Goal: Task Accomplishment & Management: Manage account settings

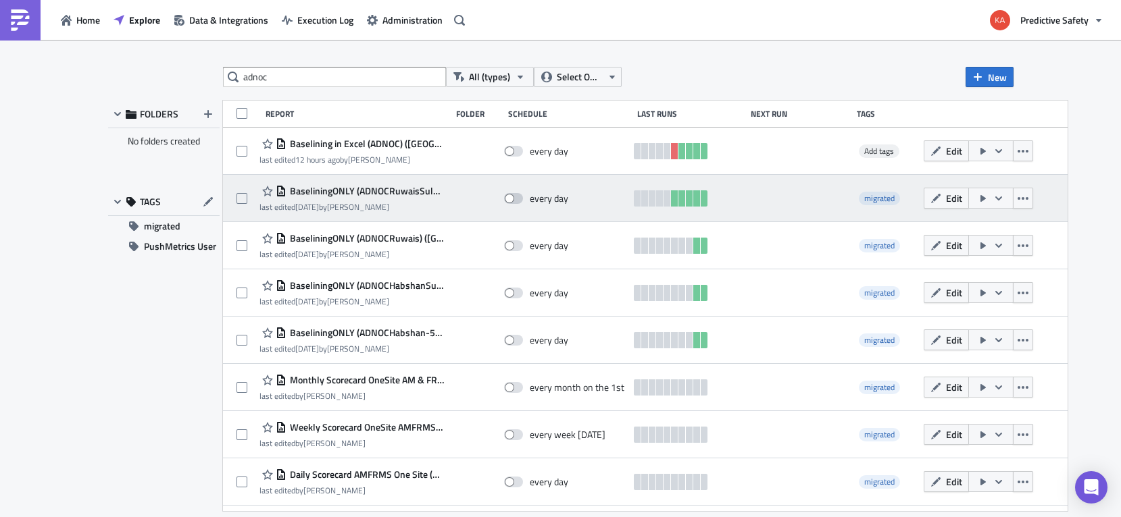
click at [504, 198] on span at bounding box center [513, 198] width 19 height 11
click at [507, 198] on input "checkbox" at bounding box center [511, 199] width 9 height 9
checkbox input "true"
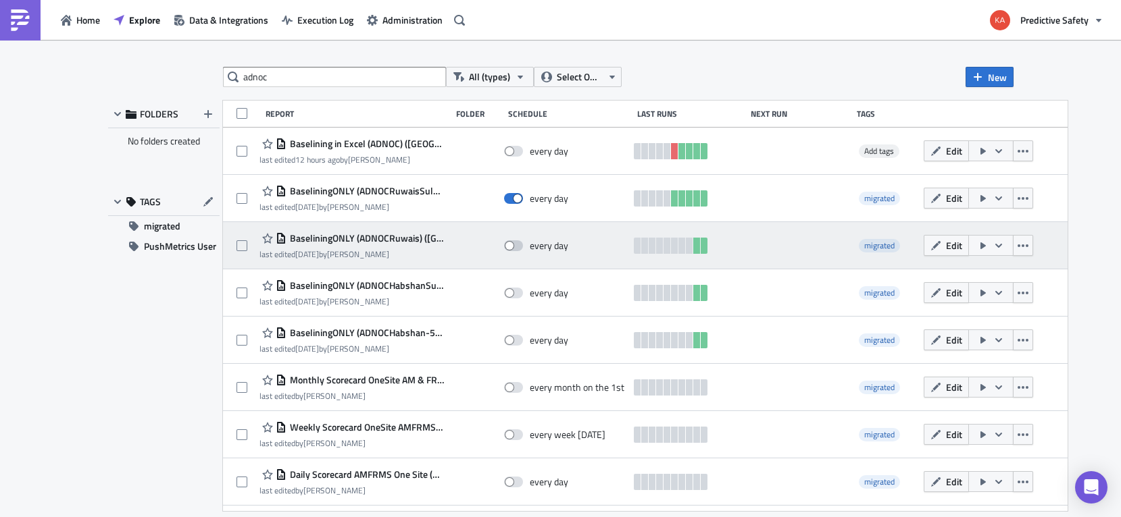
click at [504, 245] on span at bounding box center [513, 245] width 19 height 11
click at [507, 245] on input "checkbox" at bounding box center [511, 246] width 9 height 9
checkbox input "true"
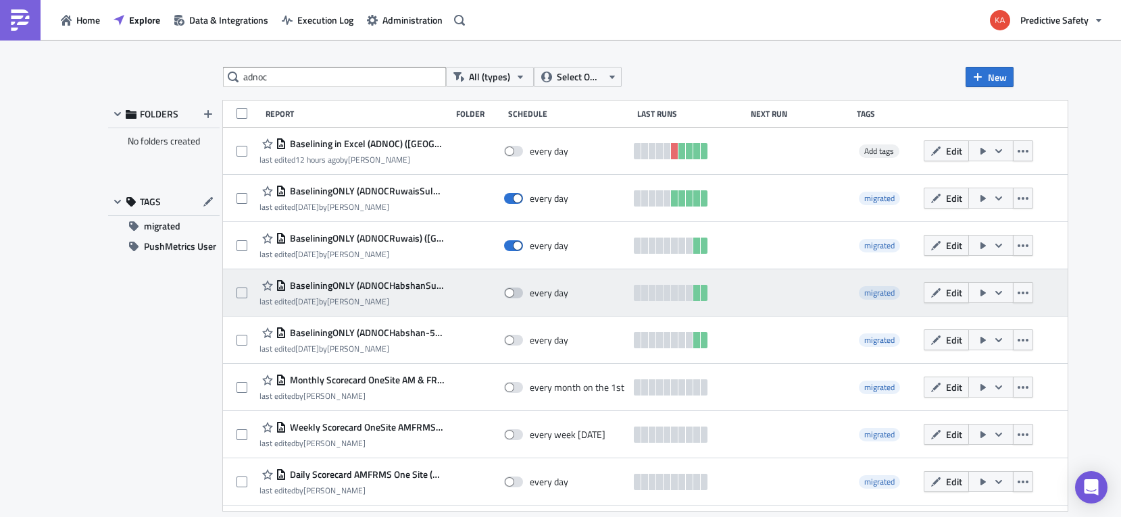
click at [504, 294] on span at bounding box center [513, 293] width 19 height 11
click at [507, 294] on input "checkbox" at bounding box center [511, 293] width 9 height 9
checkbox input "true"
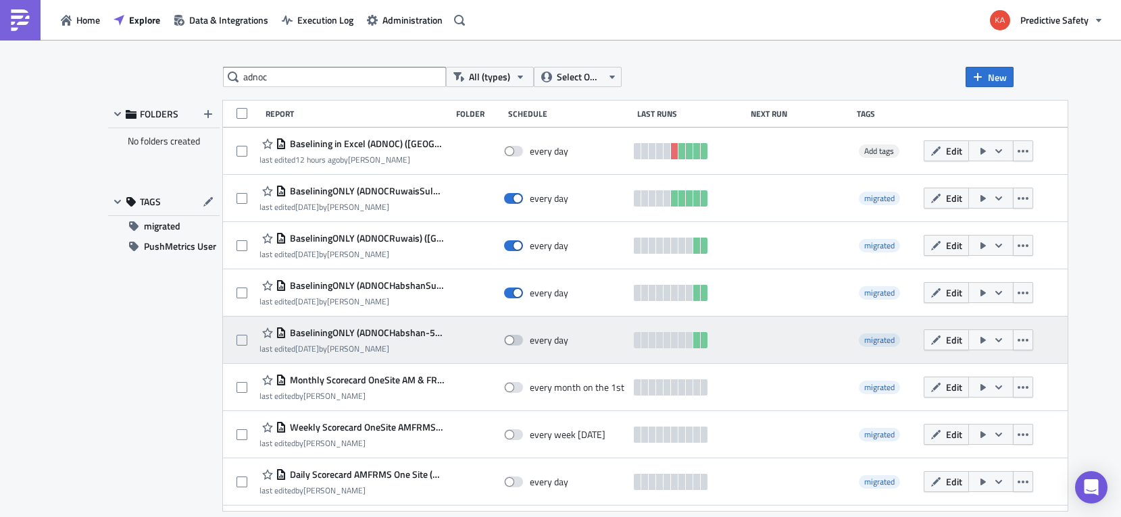
click at [504, 339] on span at bounding box center [513, 340] width 19 height 11
click at [507, 339] on input "checkbox" at bounding box center [511, 340] width 9 height 9
checkbox input "true"
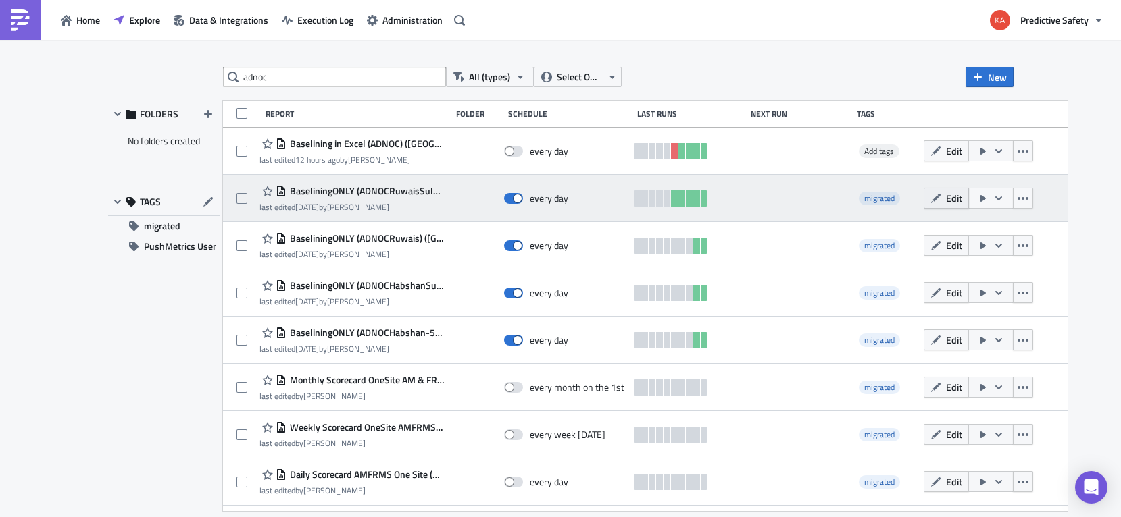
click at [923, 197] on button "Edit" at bounding box center [945, 198] width 45 height 21
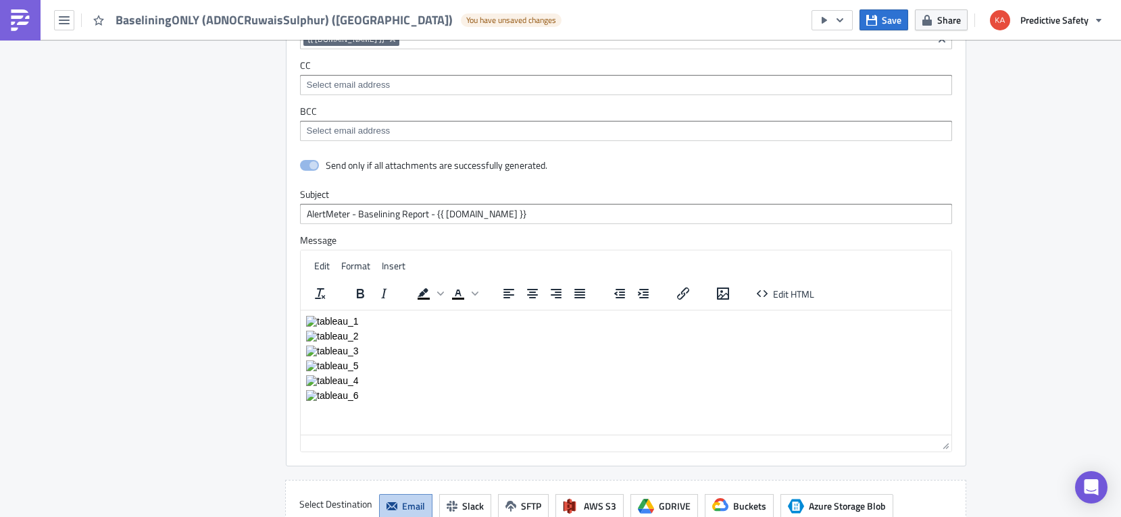
scroll to position [2901, 0]
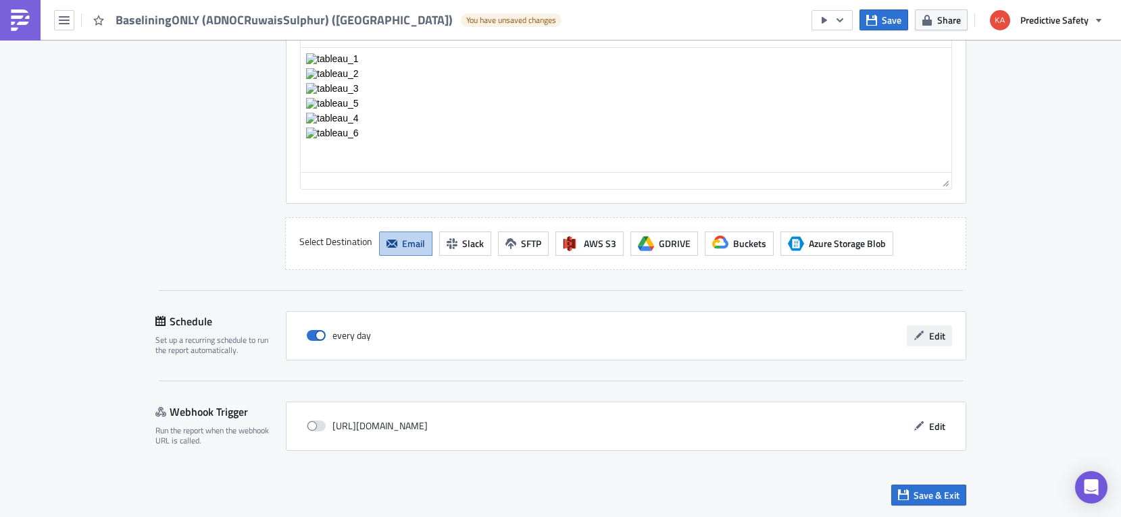
click at [937, 334] on span "Edit" at bounding box center [937, 336] width 16 height 14
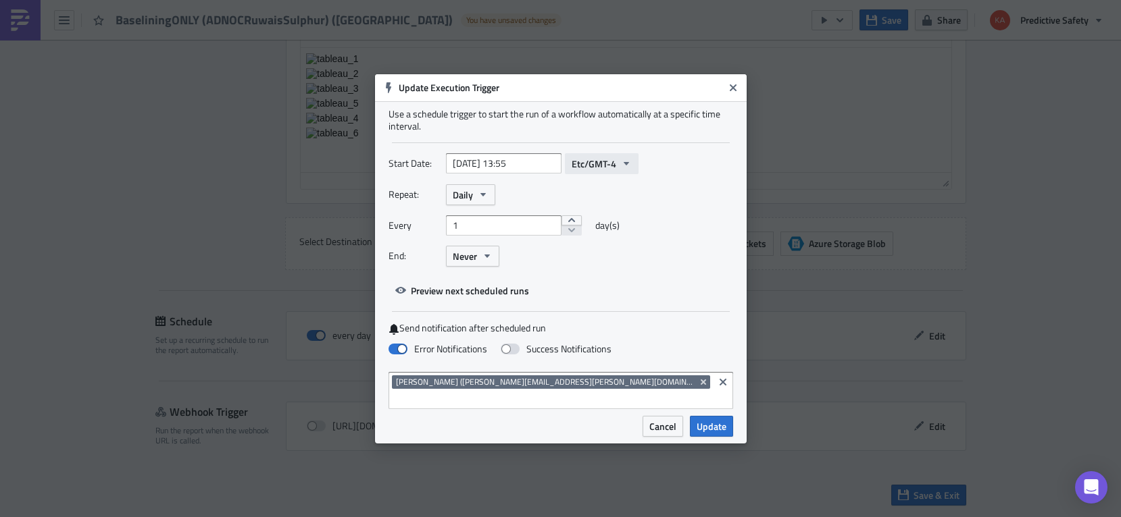
click at [632, 168] on icon "button" at bounding box center [626, 163] width 11 height 11
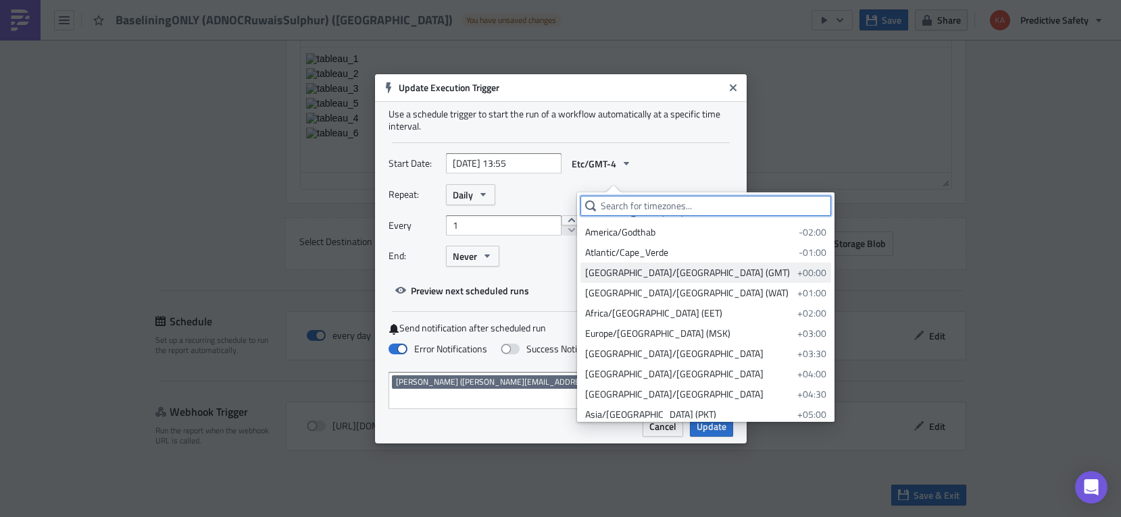
scroll to position [255, 0]
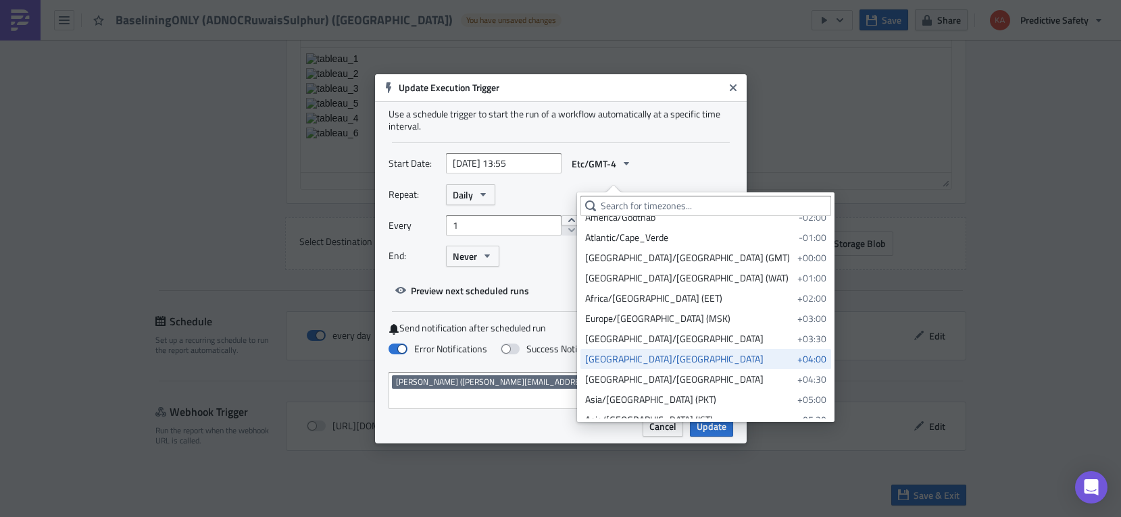
click at [611, 357] on div "Asia/Dubai" at bounding box center [688, 360] width 207 height 14
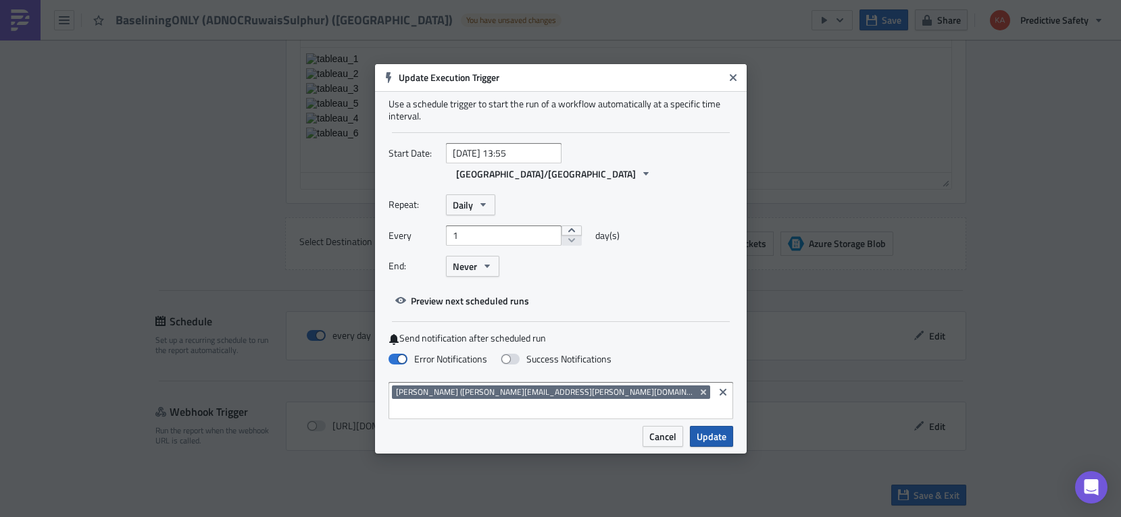
click at [719, 430] on span "Update" at bounding box center [711, 437] width 30 height 14
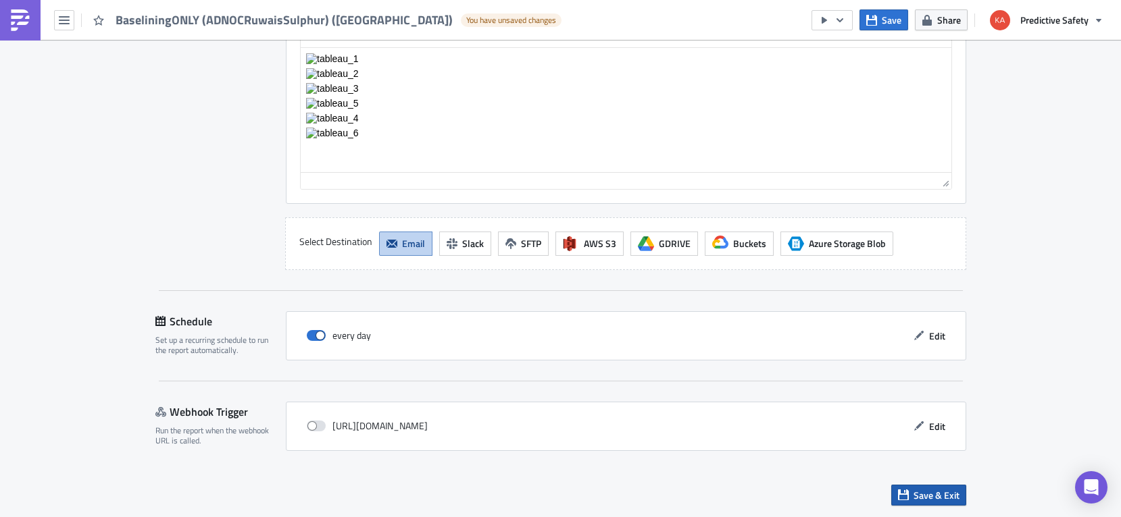
click at [923, 492] on span "Save & Exit" at bounding box center [936, 495] width 46 height 14
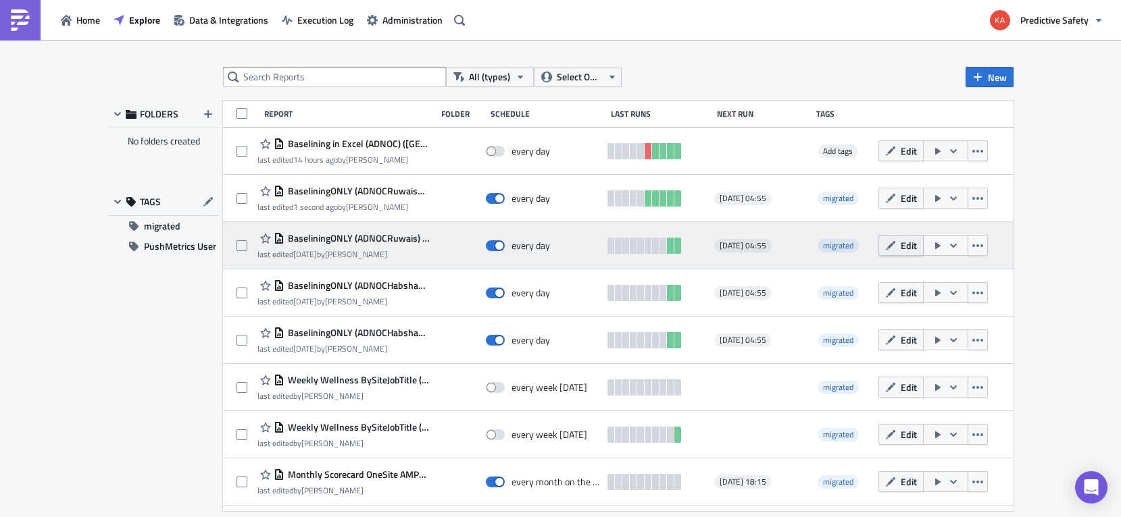
click at [906, 245] on span "Edit" at bounding box center [908, 245] width 16 height 14
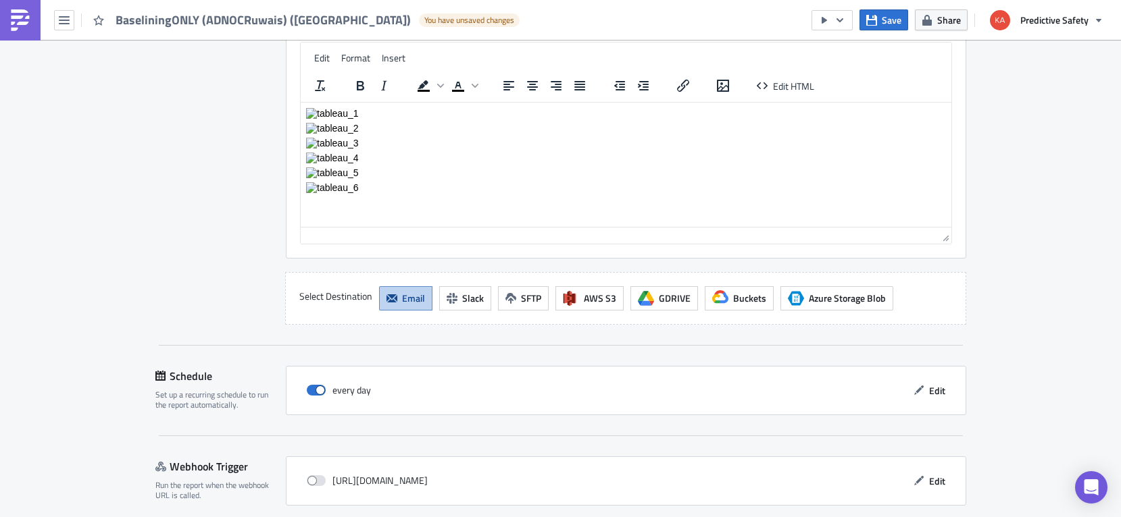
scroll to position [2901, 0]
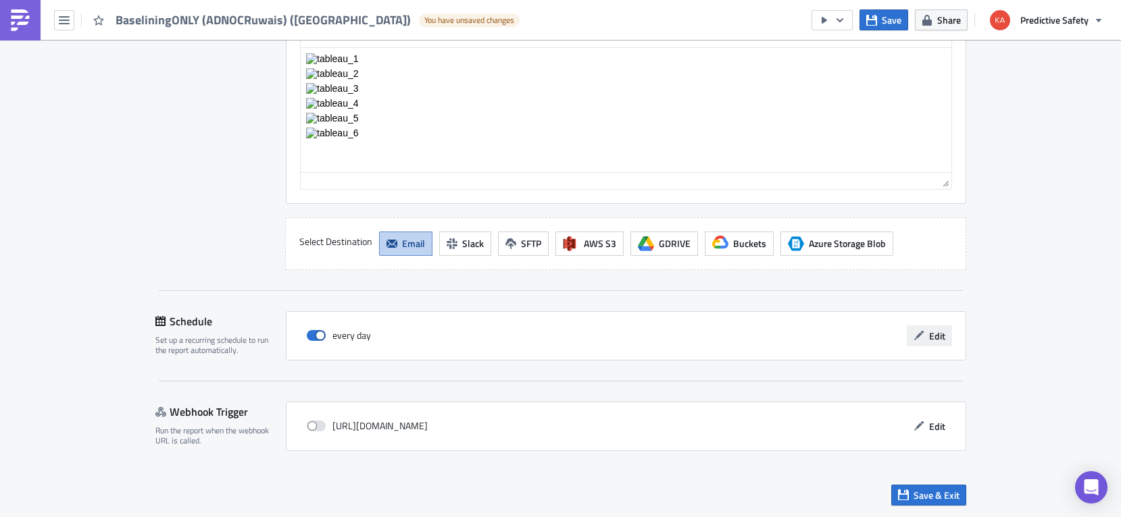
click at [931, 336] on span "Edit" at bounding box center [937, 336] width 16 height 14
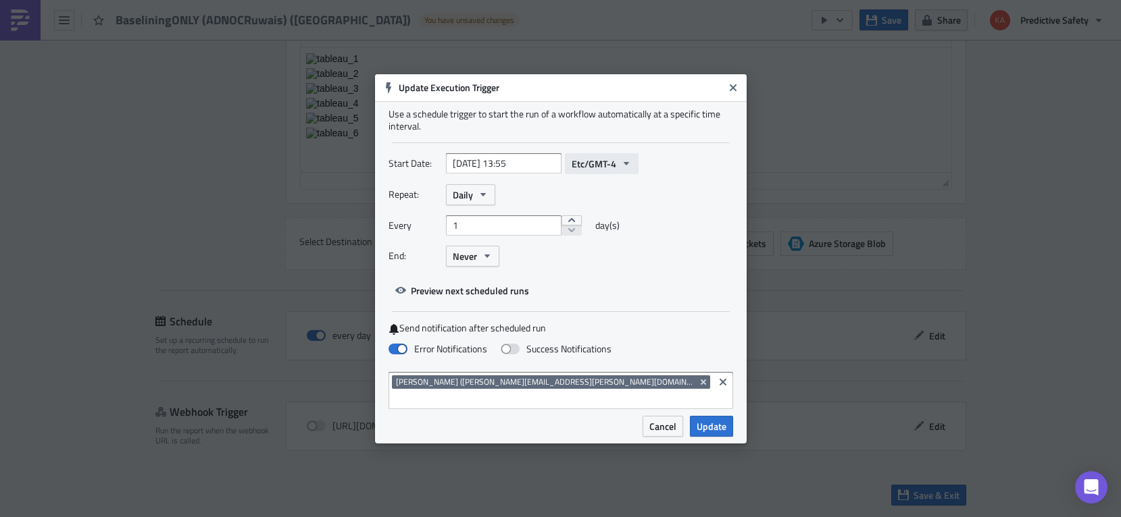
click at [632, 169] on icon "button" at bounding box center [626, 163] width 11 height 11
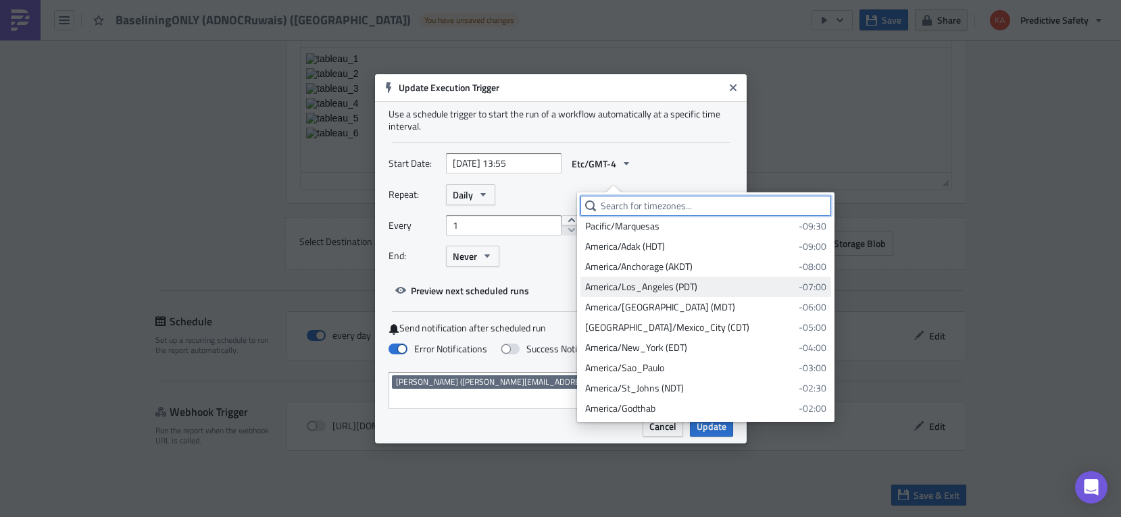
scroll to position [255, 0]
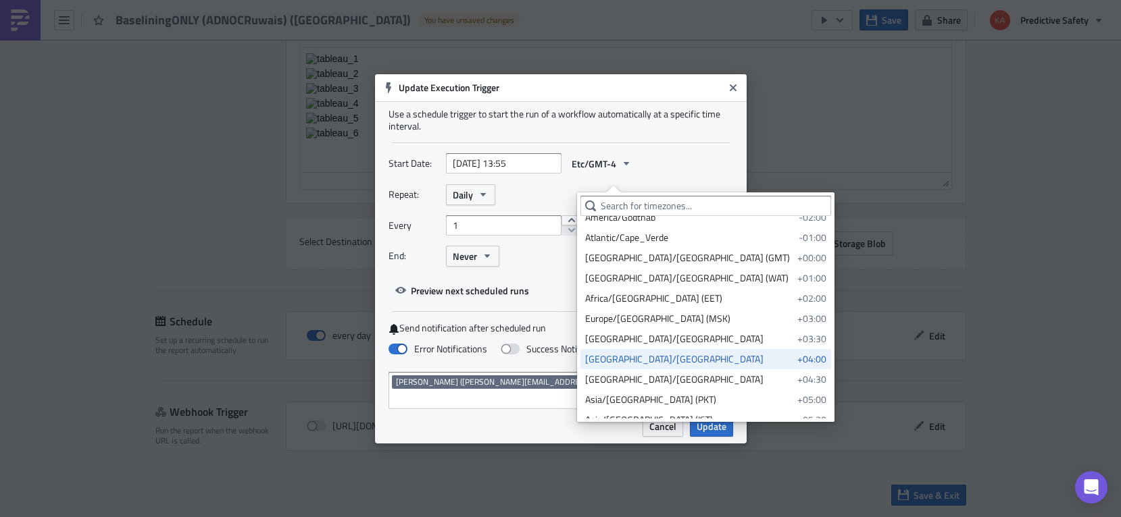
click at [615, 359] on div "Asia/Dubai" at bounding box center [688, 360] width 207 height 14
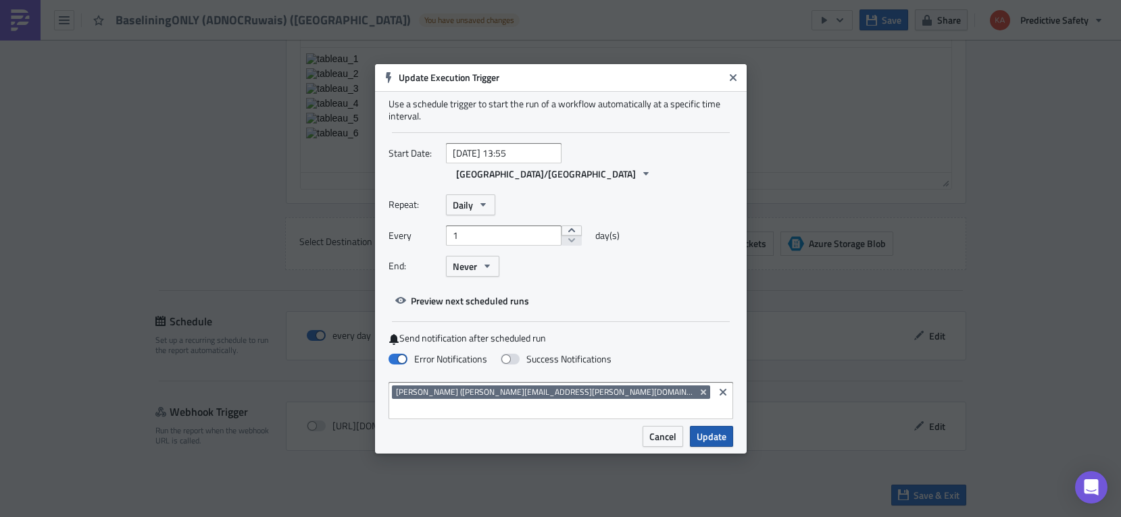
click at [713, 430] on span "Update" at bounding box center [711, 437] width 30 height 14
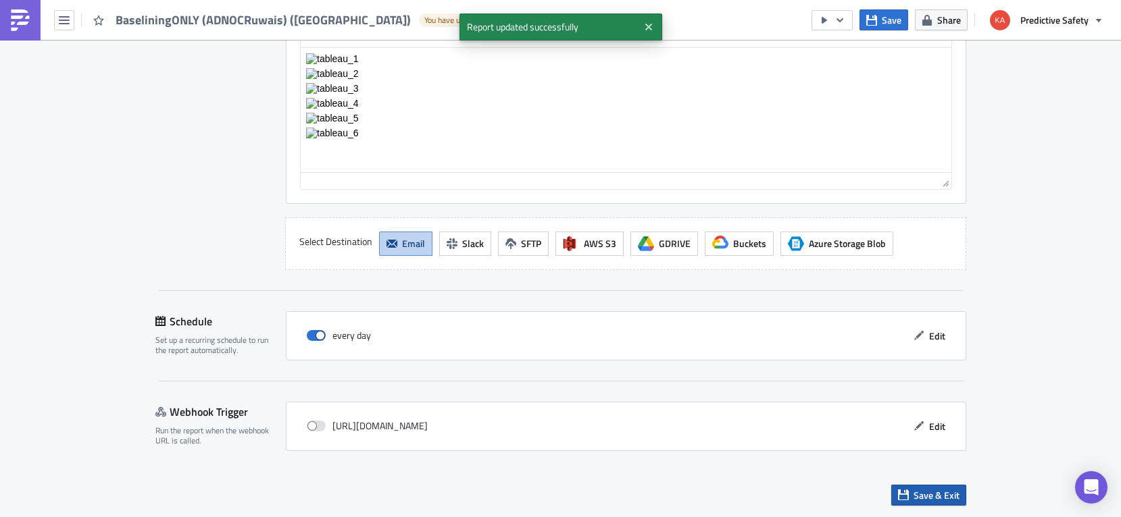
click at [932, 494] on span "Save & Exit" at bounding box center [936, 495] width 46 height 14
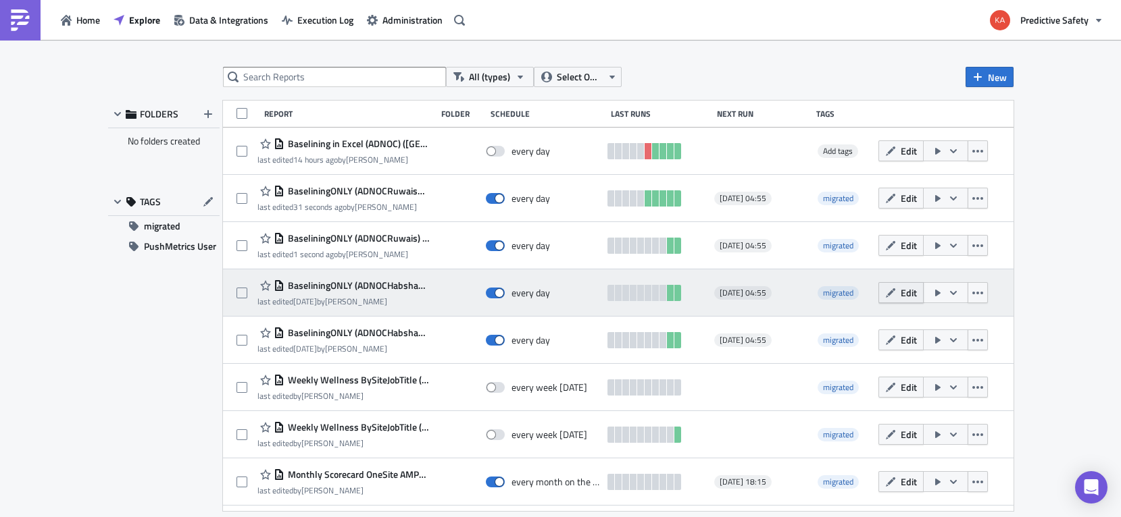
click at [911, 294] on span "Edit" at bounding box center [908, 293] width 16 height 14
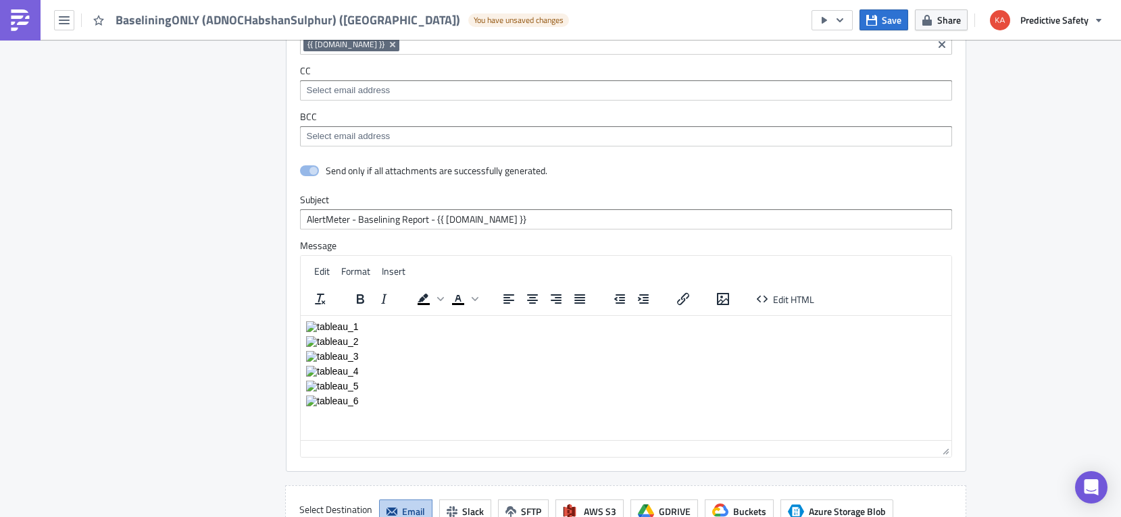
scroll to position [2888, 0]
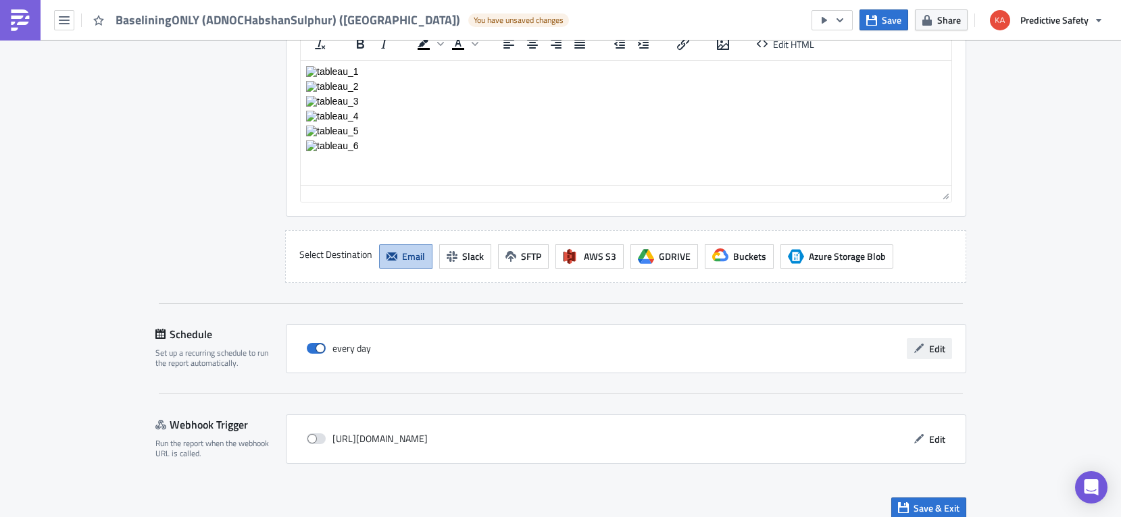
click at [940, 347] on span "Edit" at bounding box center [937, 349] width 16 height 14
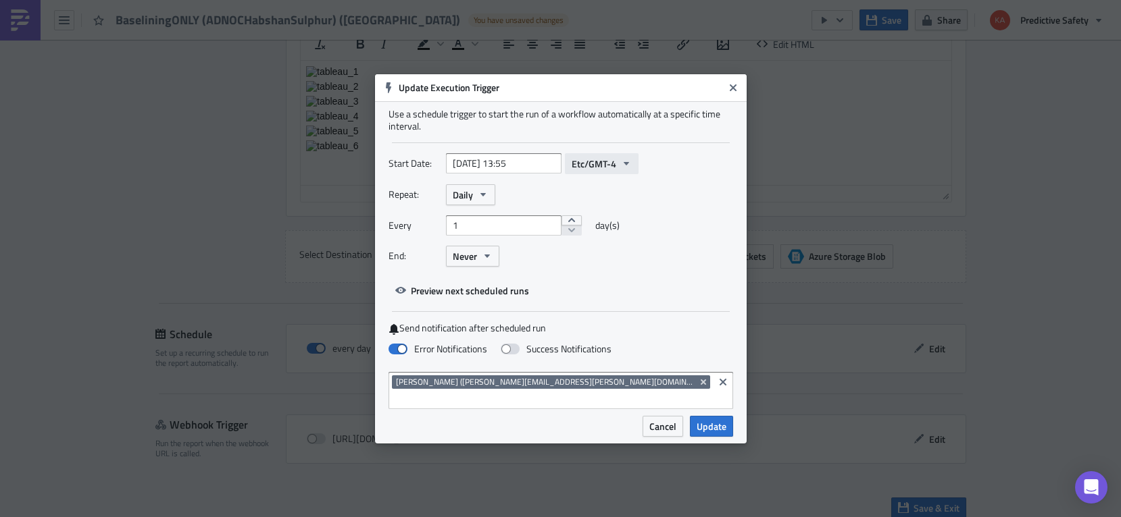
click at [632, 169] on icon "button" at bounding box center [626, 163] width 11 height 11
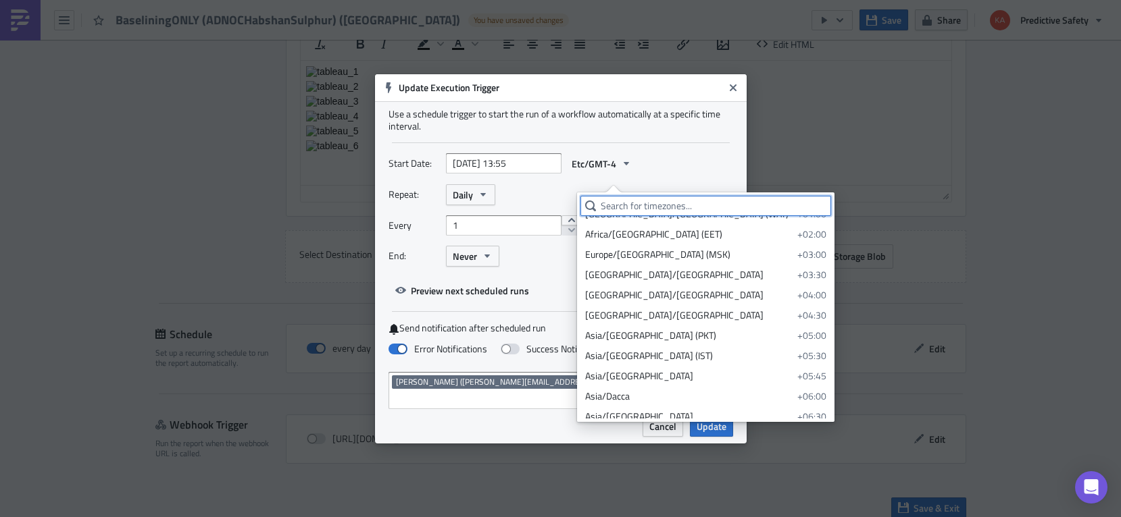
scroll to position [340, 0]
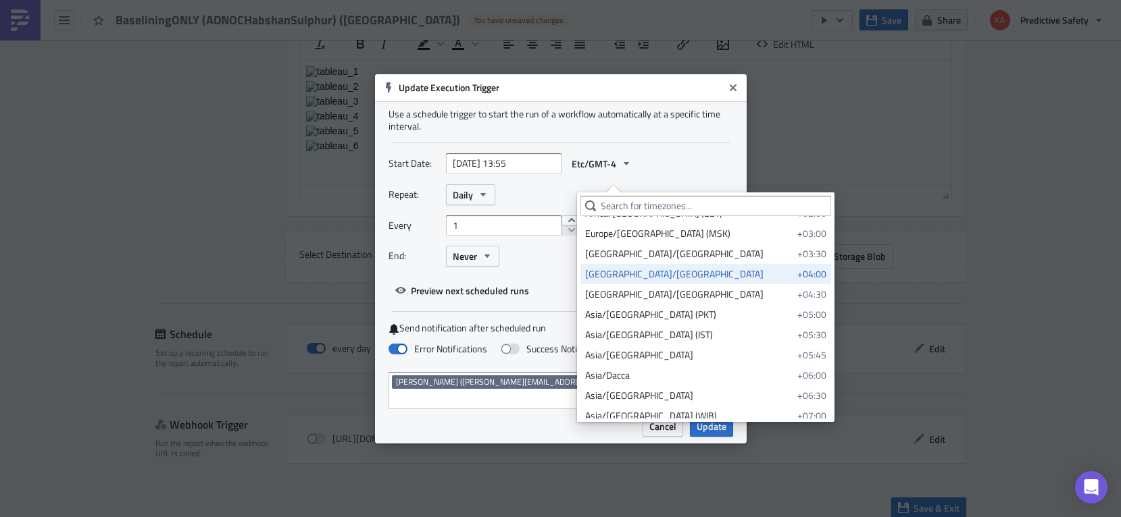
click at [607, 274] on div "Asia/Dubai" at bounding box center [688, 274] width 207 height 14
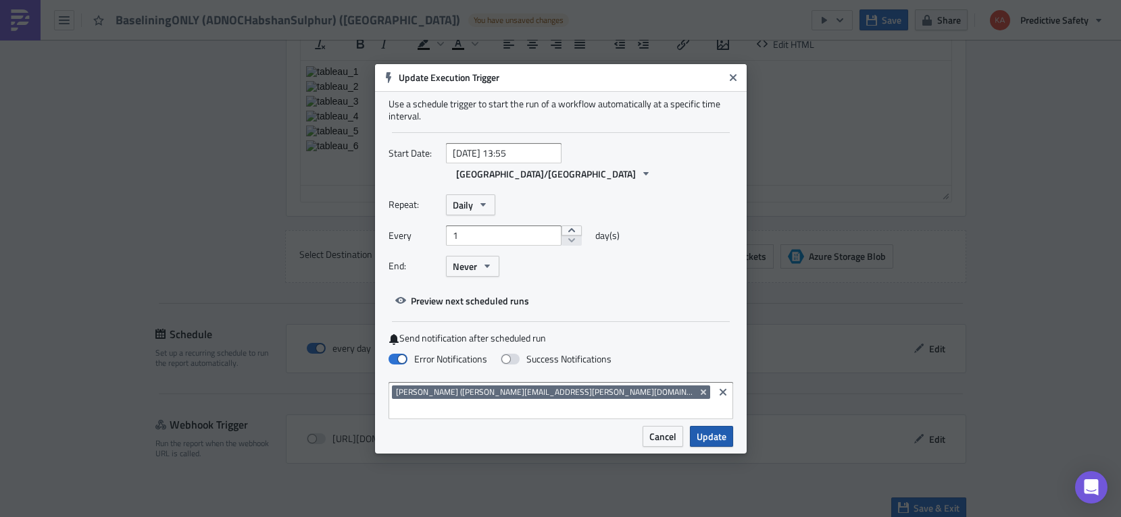
click at [713, 430] on span "Update" at bounding box center [711, 437] width 30 height 14
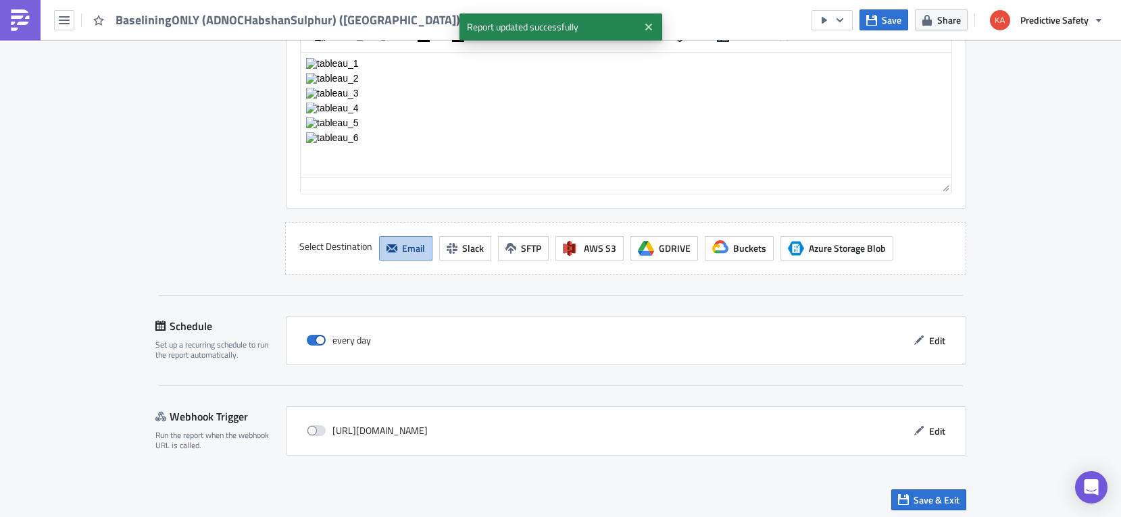
scroll to position [2901, 0]
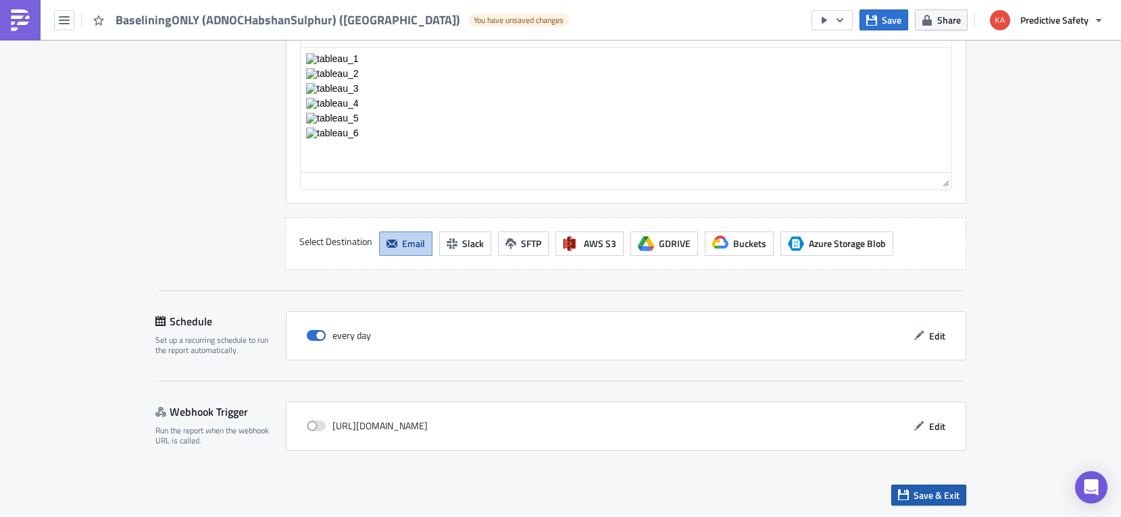
click at [930, 498] on span "Save & Exit" at bounding box center [936, 495] width 46 height 14
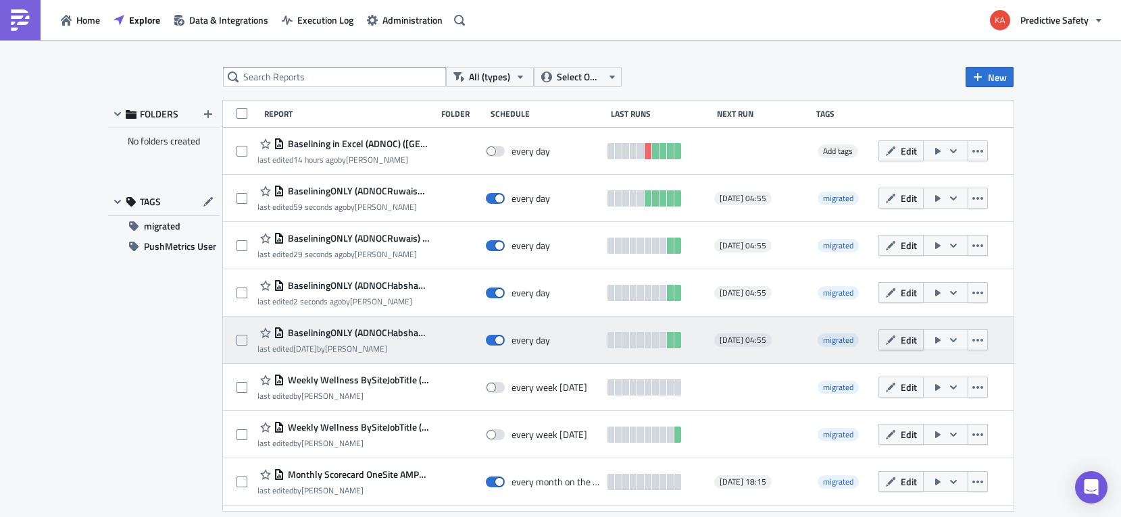
click at [896, 337] on icon "button" at bounding box center [890, 340] width 11 height 11
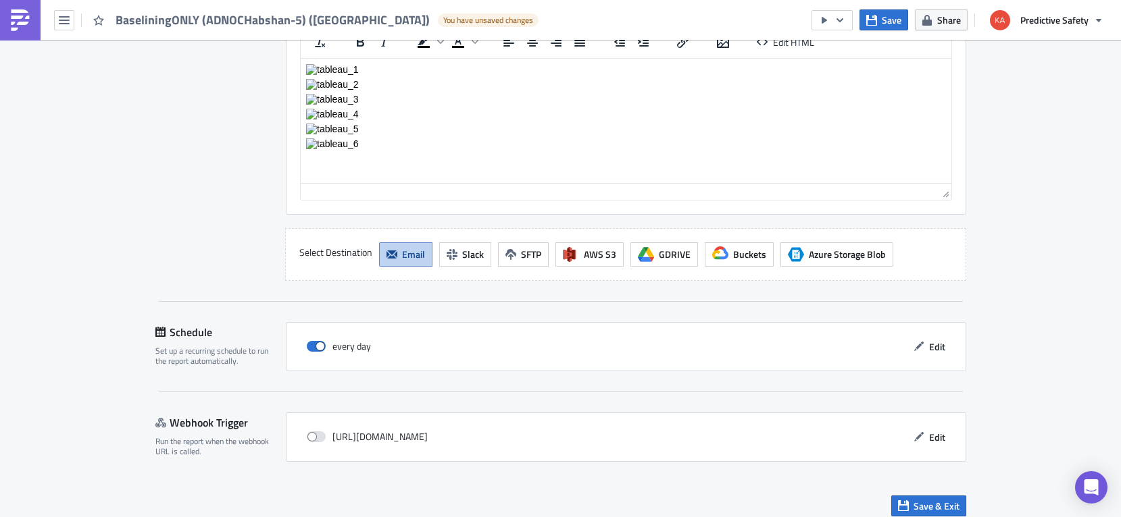
scroll to position [2896, 0]
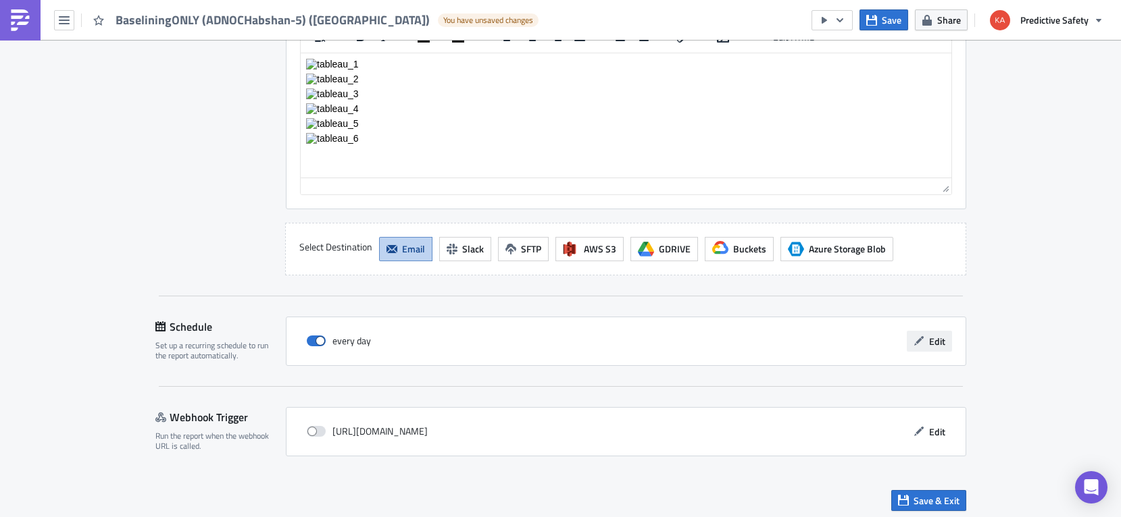
click at [940, 343] on span "Edit" at bounding box center [937, 341] width 16 height 14
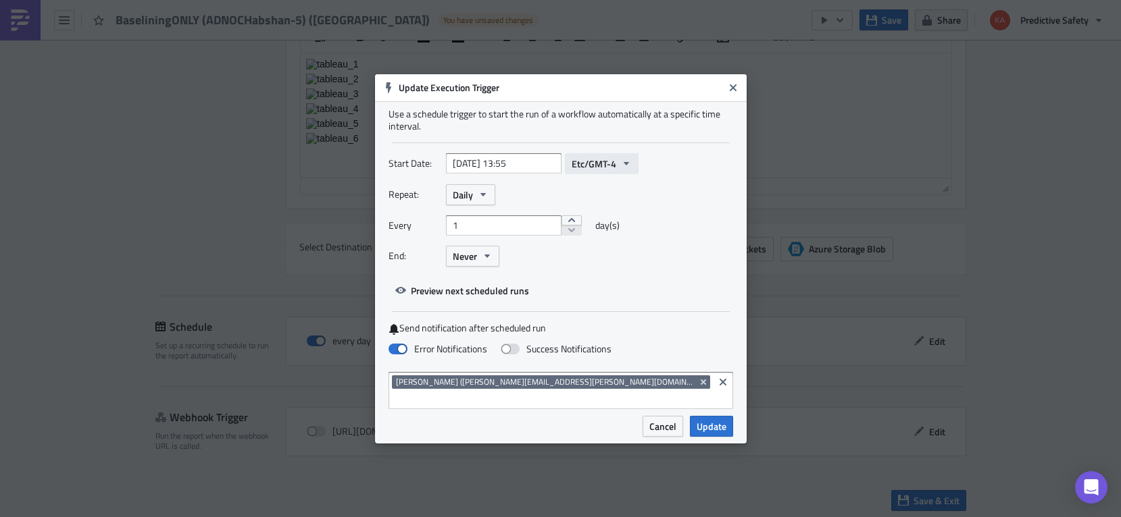
click at [632, 169] on icon "button" at bounding box center [626, 163] width 11 height 11
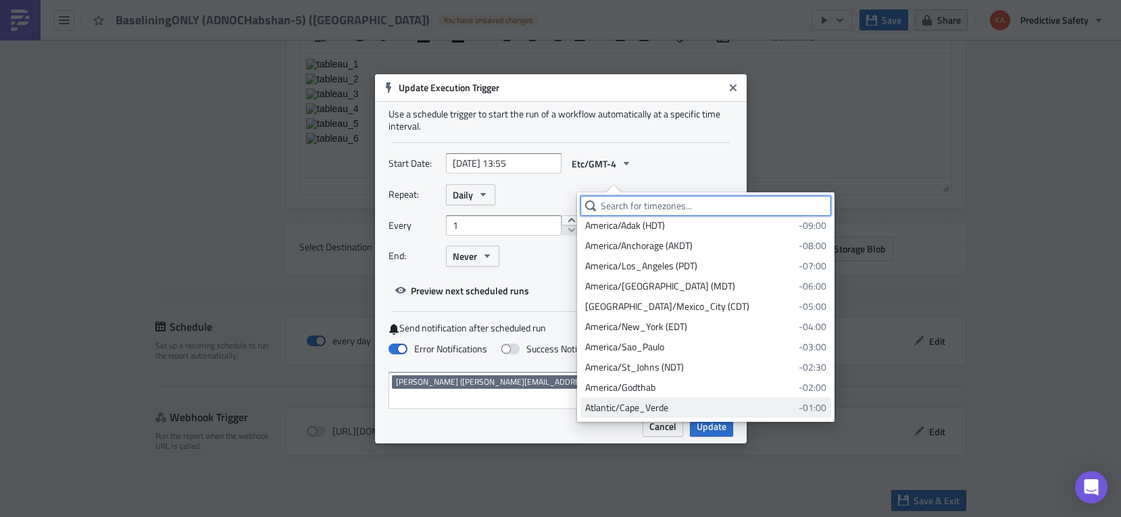
scroll to position [255, 0]
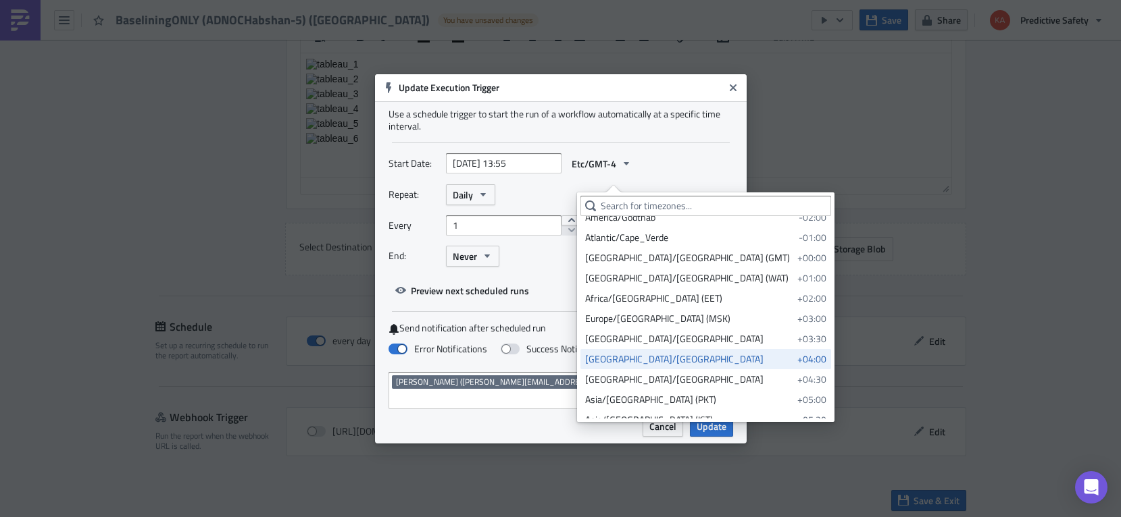
click at [606, 359] on div "Asia/Dubai" at bounding box center [688, 360] width 207 height 14
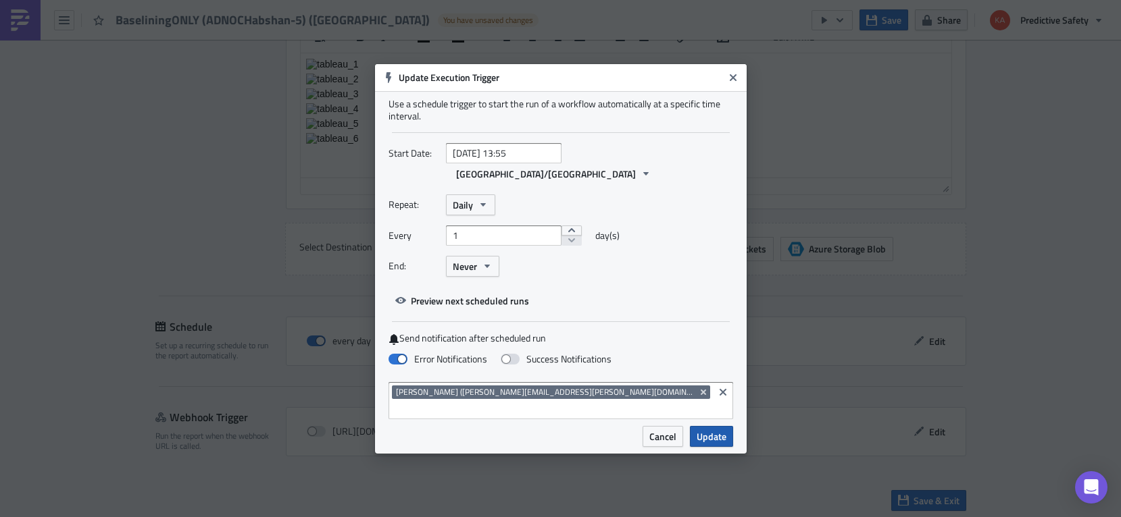
click at [711, 430] on span "Update" at bounding box center [711, 437] width 30 height 14
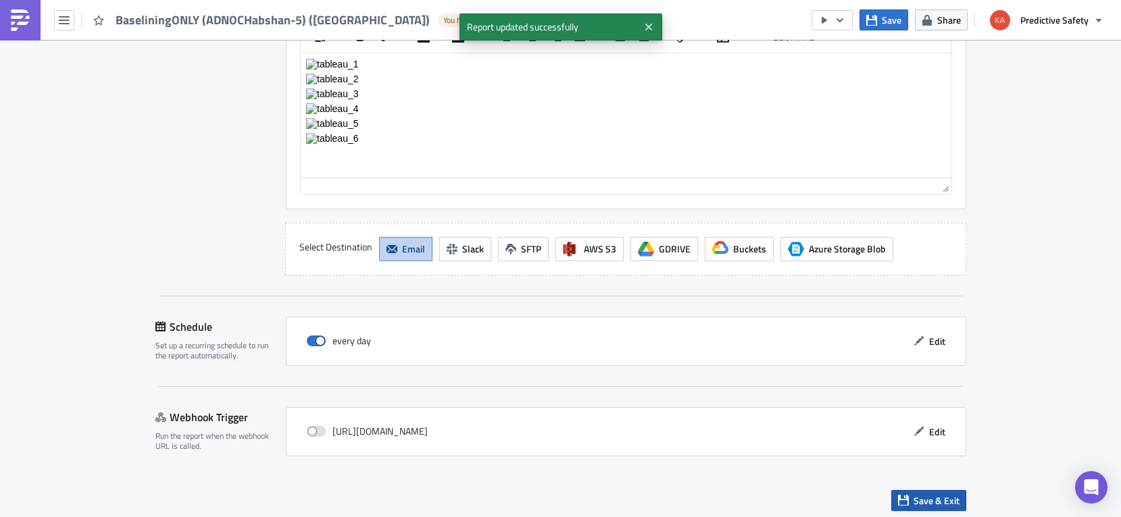
click at [941, 500] on span "Save & Exit" at bounding box center [936, 501] width 46 height 14
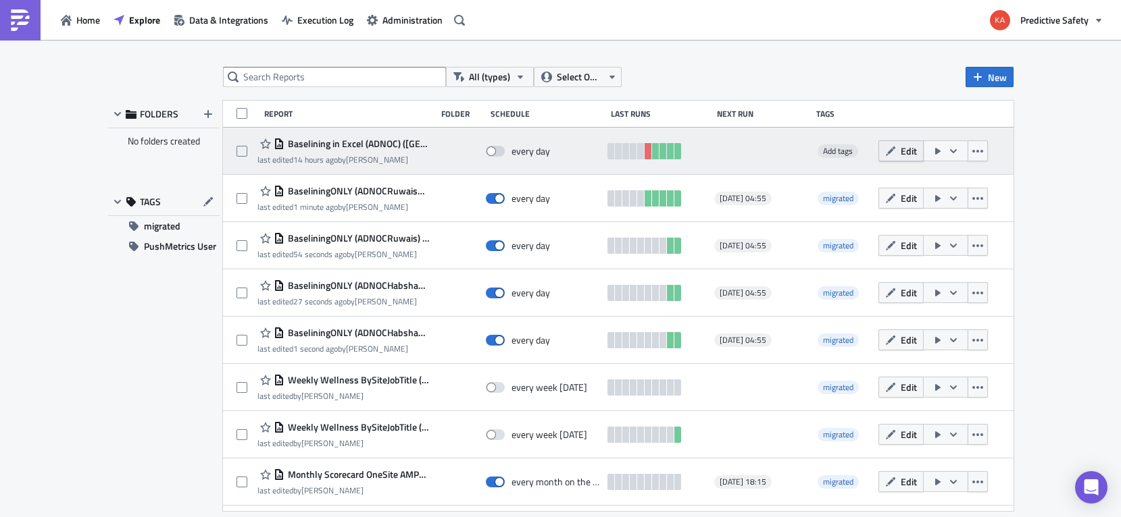
click at [906, 148] on span "Edit" at bounding box center [908, 151] width 16 height 14
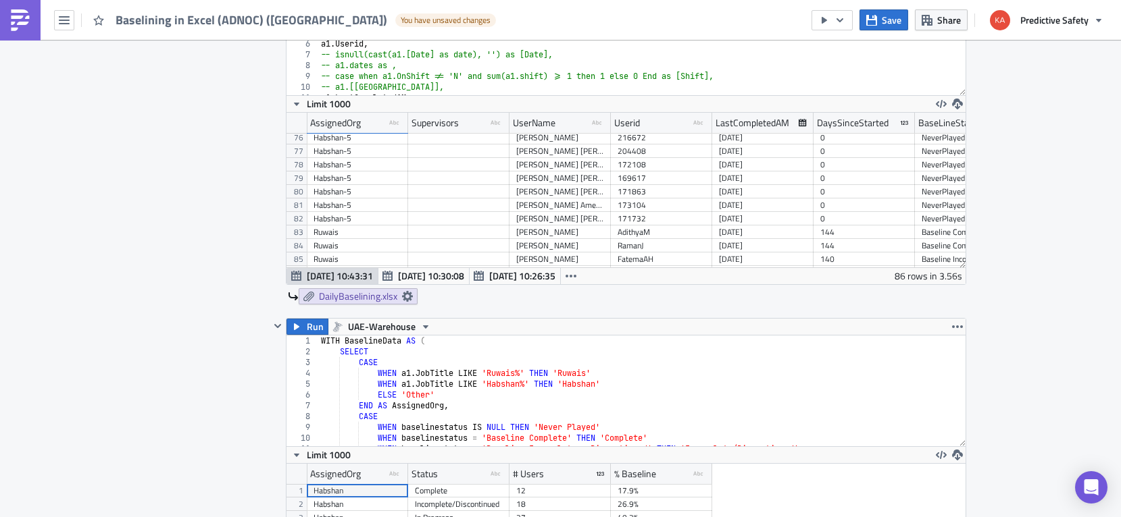
scroll to position [1023, 0]
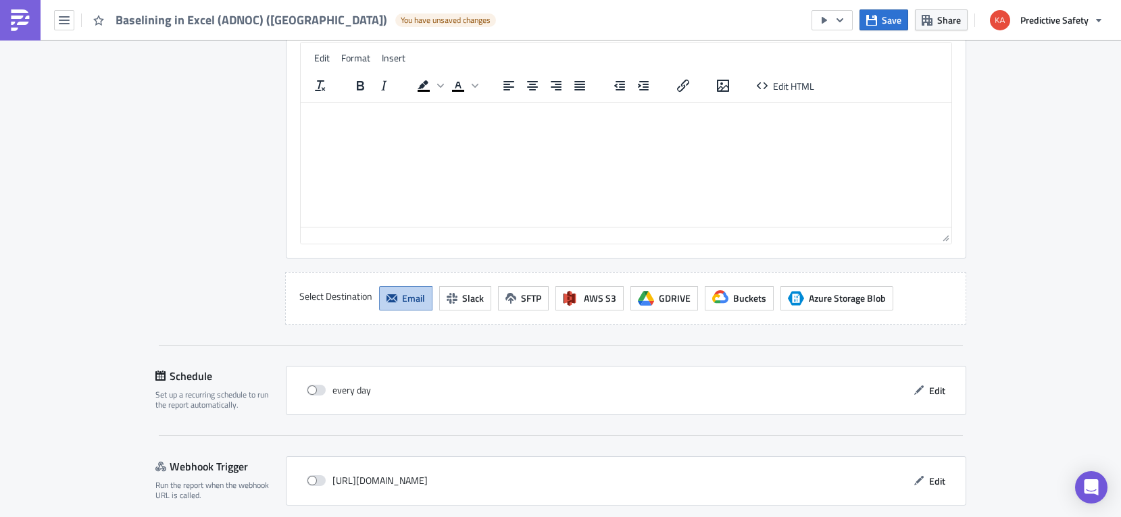
scroll to position [1729, 0]
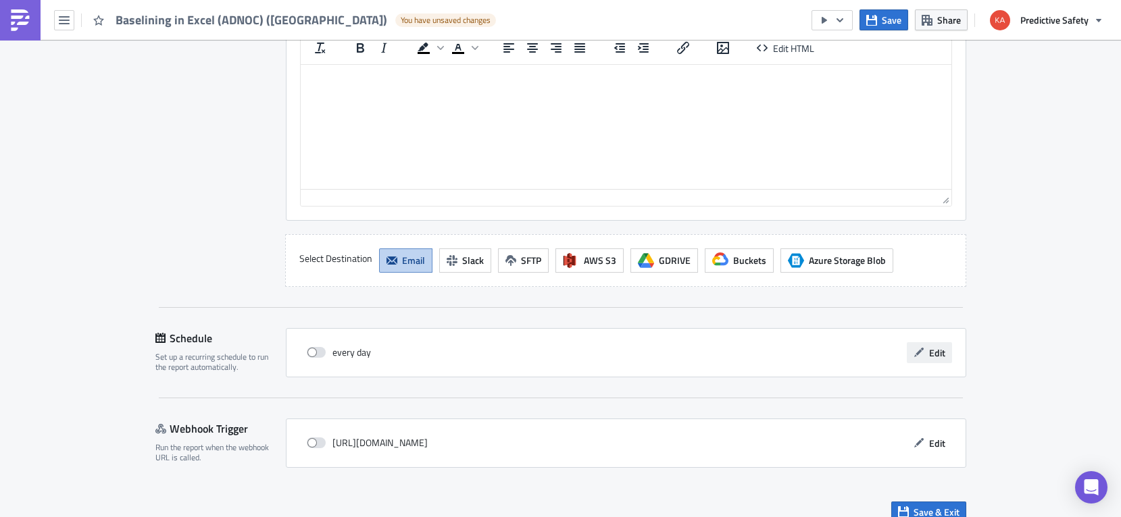
click at [933, 346] on span "Edit" at bounding box center [937, 353] width 16 height 14
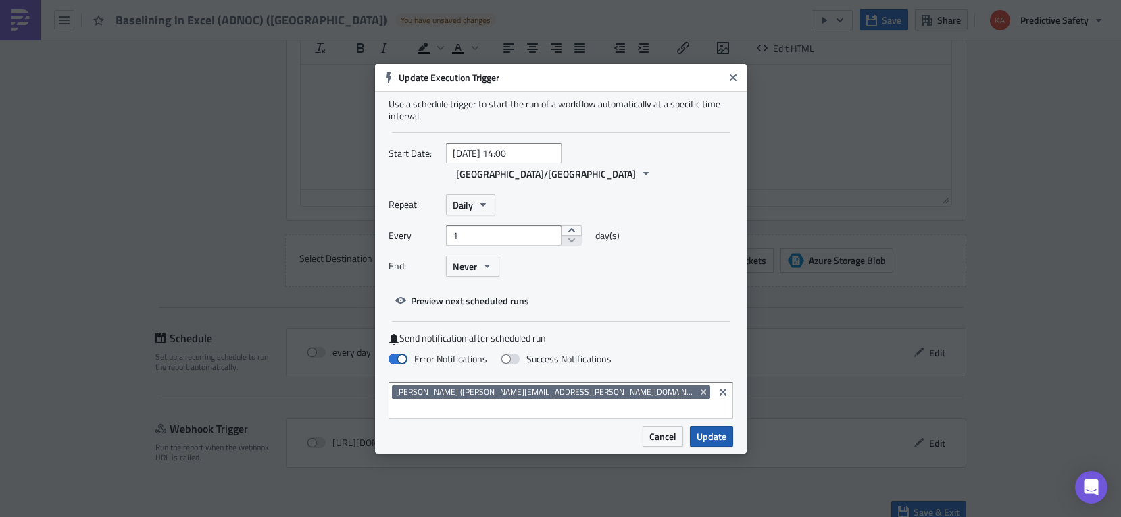
click at [714, 430] on span "Update" at bounding box center [711, 437] width 30 height 14
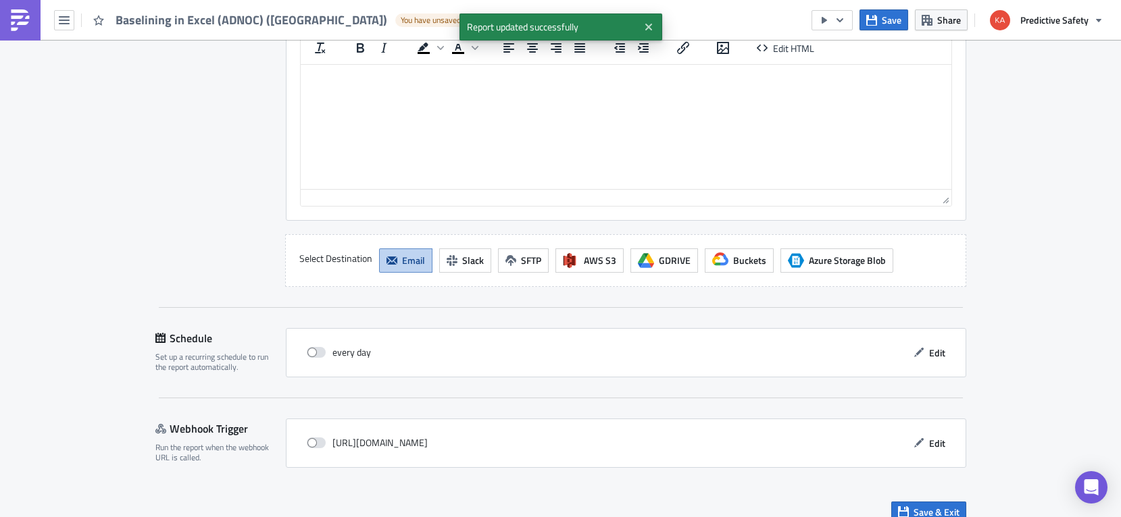
drag, startPoint x: 1026, startPoint y: 384, endPoint x: 1013, endPoint y: 381, distance: 13.1
drag, startPoint x: 929, startPoint y: 493, endPoint x: 924, endPoint y: 483, distance: 11.2
click at [927, 505] on span "Save & Exit" at bounding box center [936, 512] width 46 height 14
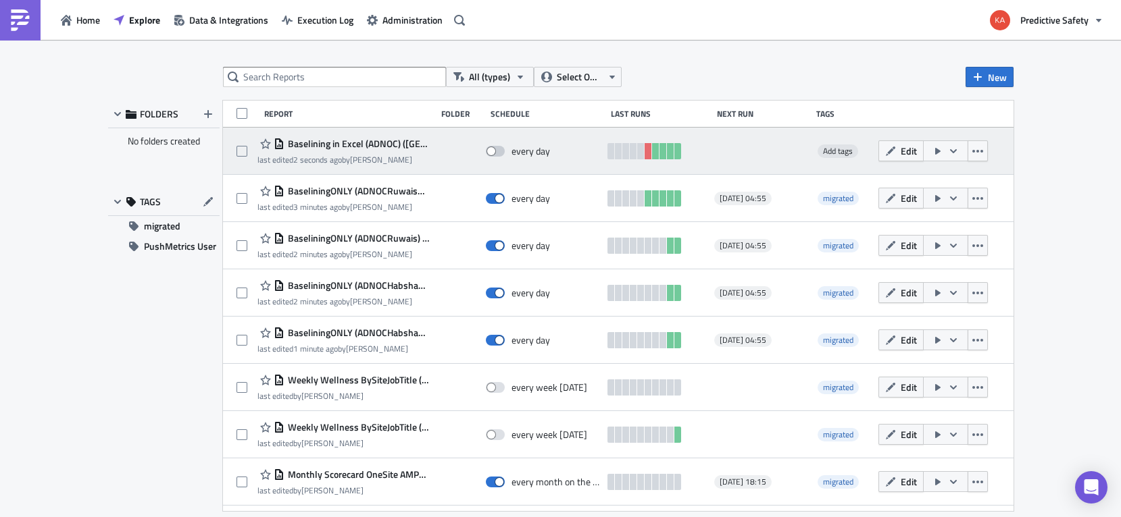
click at [501, 149] on span at bounding box center [495, 151] width 19 height 11
click at [497, 149] on input "checkbox" at bounding box center [492, 151] width 9 height 9
checkbox input "true"
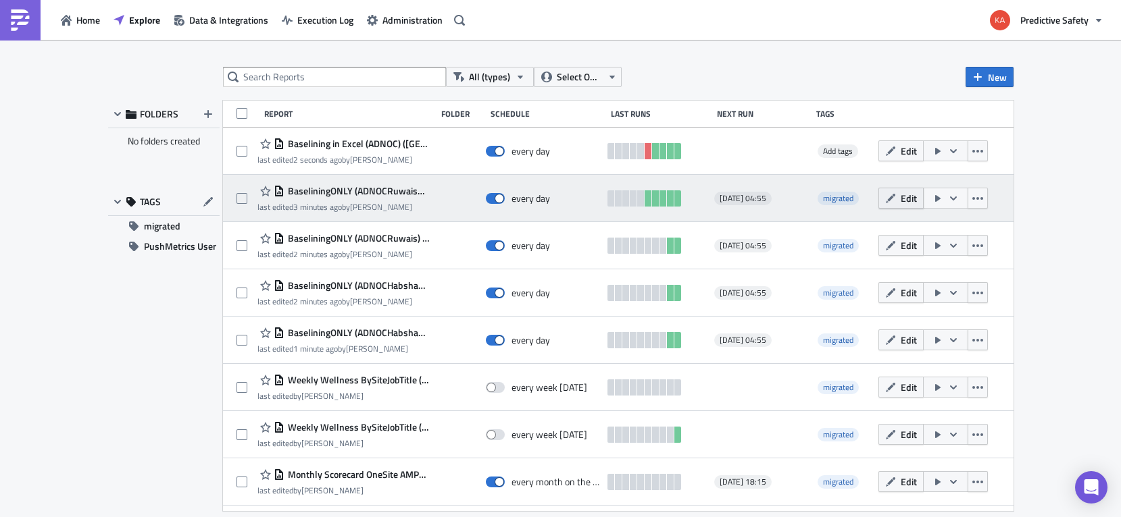
click at [902, 197] on button "Edit" at bounding box center [900, 198] width 45 height 21
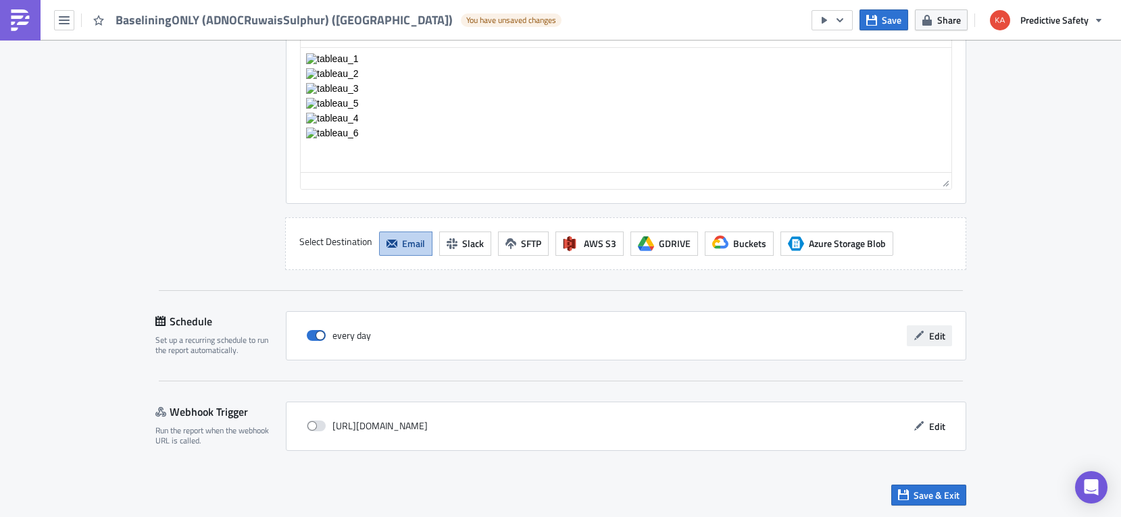
click at [931, 337] on span "Edit" at bounding box center [937, 336] width 16 height 14
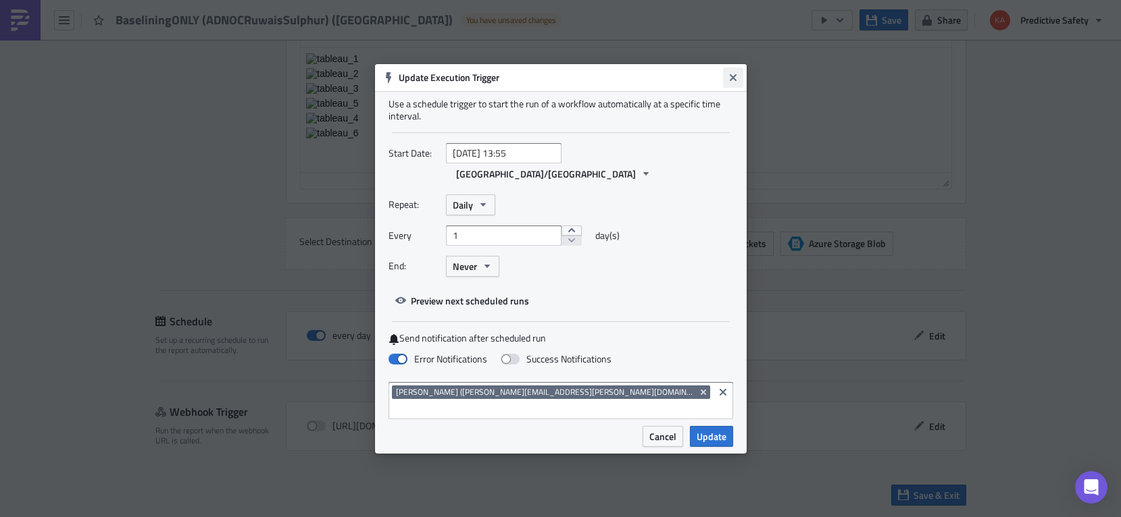
click at [733, 83] on icon "Close" at bounding box center [732, 77] width 11 height 11
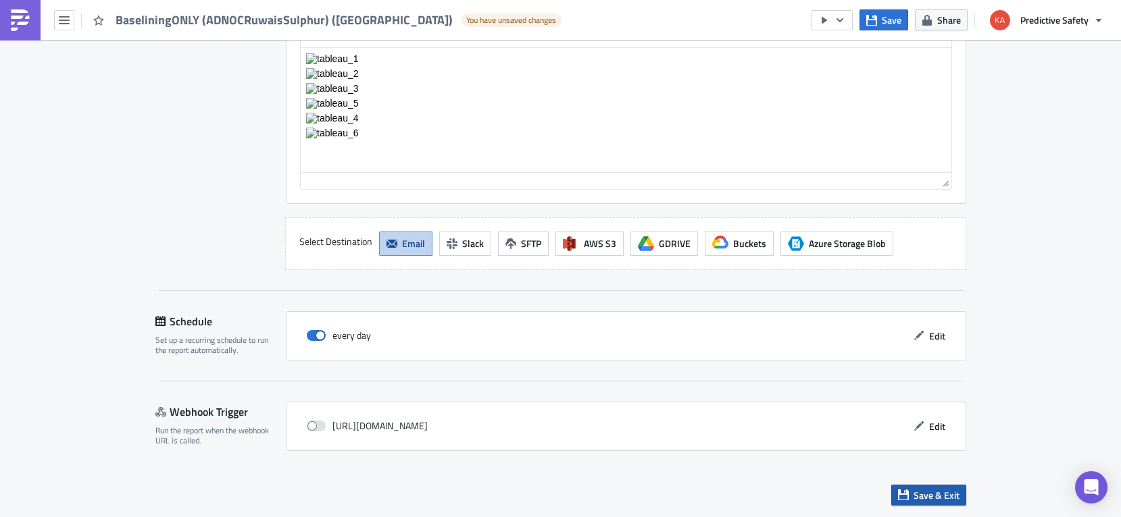
click at [927, 498] on span "Save & Exit" at bounding box center [936, 495] width 46 height 14
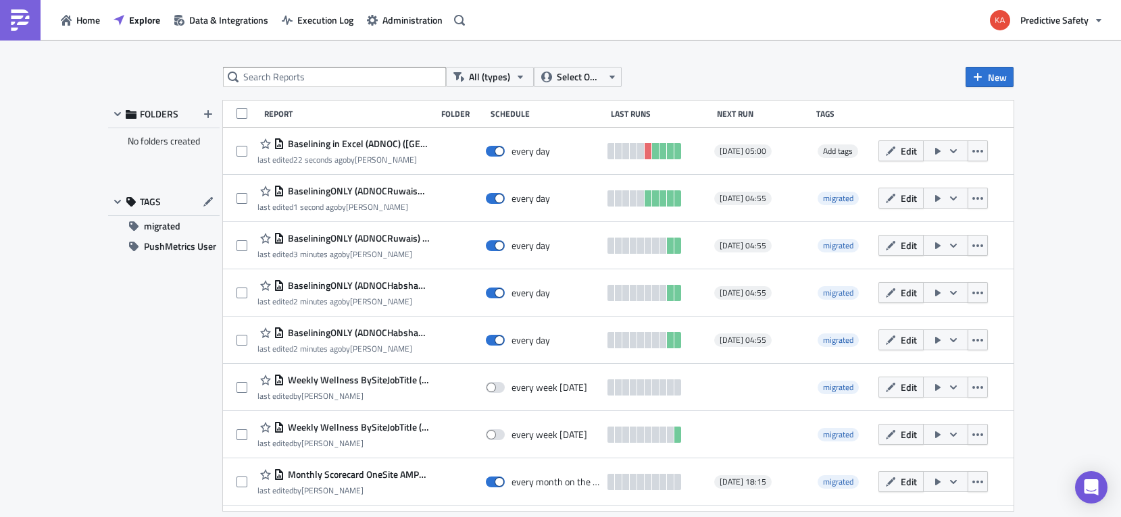
click at [108, 394] on div "FOLDERS No folders created TAGS migrated PushMetrics User" at bounding box center [163, 306] width 111 height 411
click at [91, 382] on div "All (types) Select Owner New FOLDERS No folders created TAGS migrated PushMetri…" at bounding box center [560, 280] width 1121 height 480
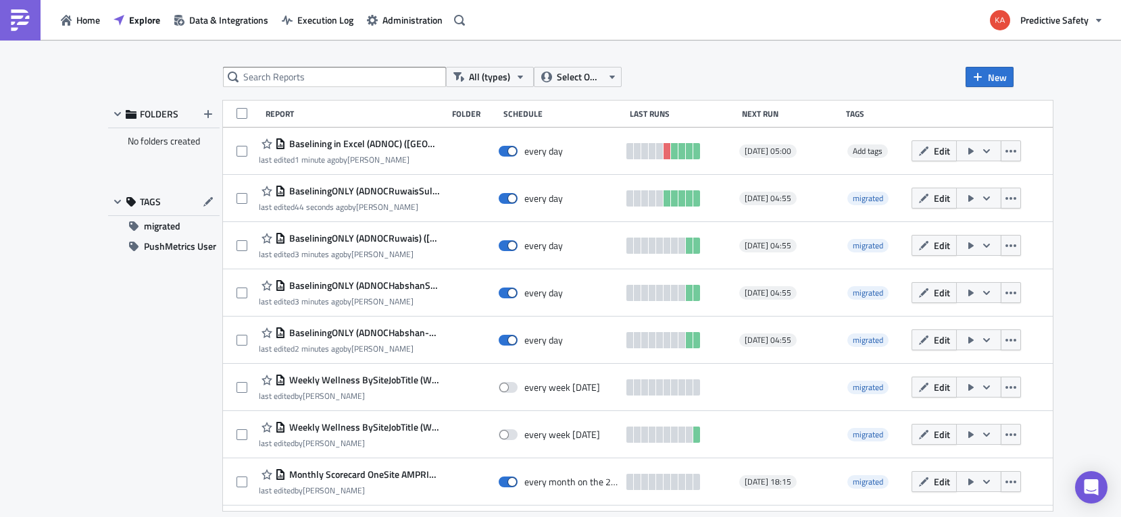
drag, startPoint x: 112, startPoint y: 372, endPoint x: 121, endPoint y: 369, distance: 9.2
click at [112, 371] on div "FOLDERS No folders created TAGS migrated PushMetrics User" at bounding box center [163, 306] width 111 height 411
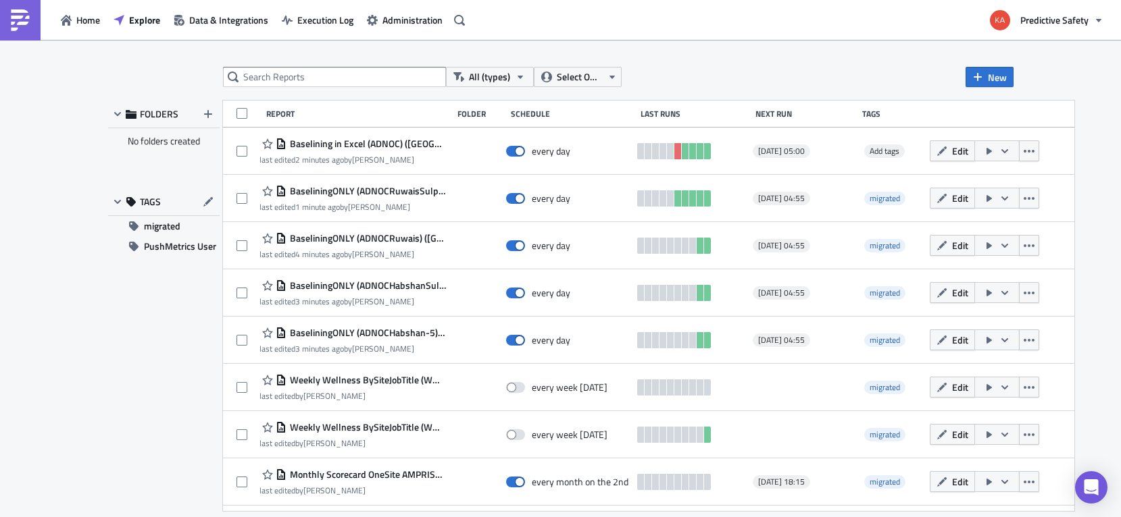
drag, startPoint x: 112, startPoint y: 353, endPoint x: 165, endPoint y: 205, distance: 157.0
click at [115, 349] on div "FOLDERS No folders created TAGS migrated PushMetrics User" at bounding box center [163, 306] width 111 height 411
click at [1090, 188] on div "All (types) Select Owner New FOLDERS No folders created TAGS migrated PushMetri…" at bounding box center [560, 280] width 1121 height 480
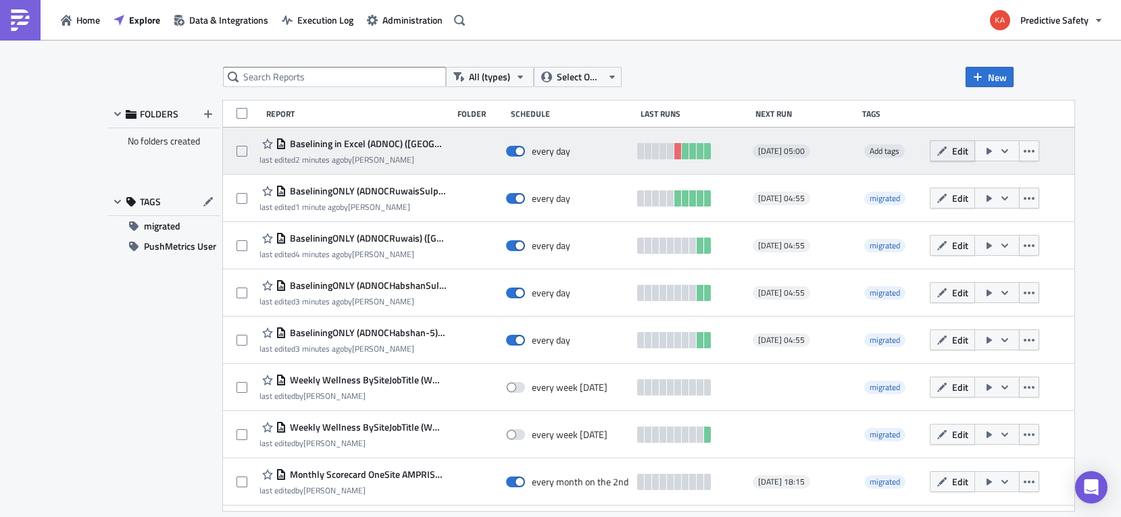
click at [952, 151] on span "Edit" at bounding box center [960, 151] width 16 height 14
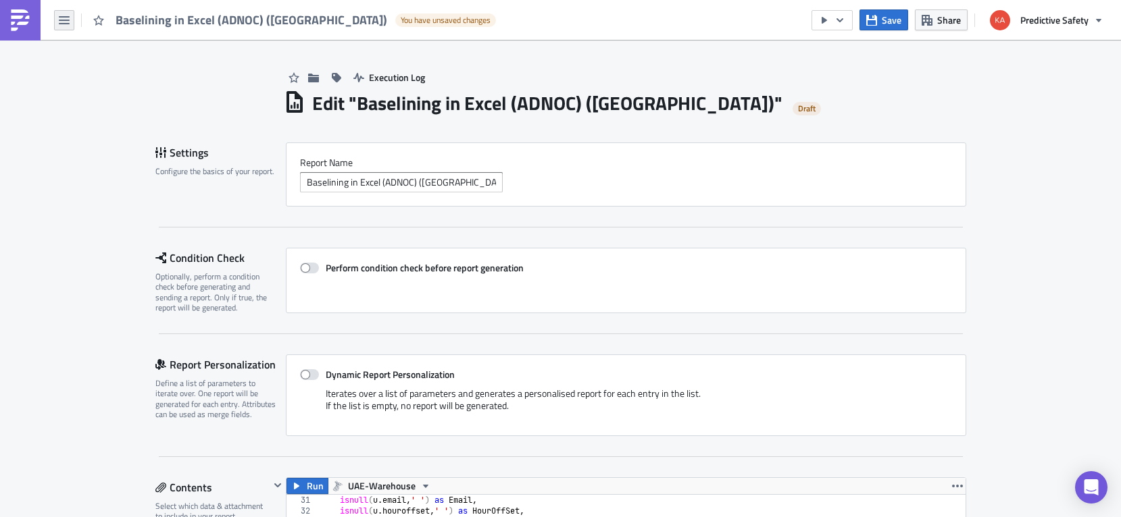
click at [63, 20] on icon "button" at bounding box center [64, 20] width 11 height 8
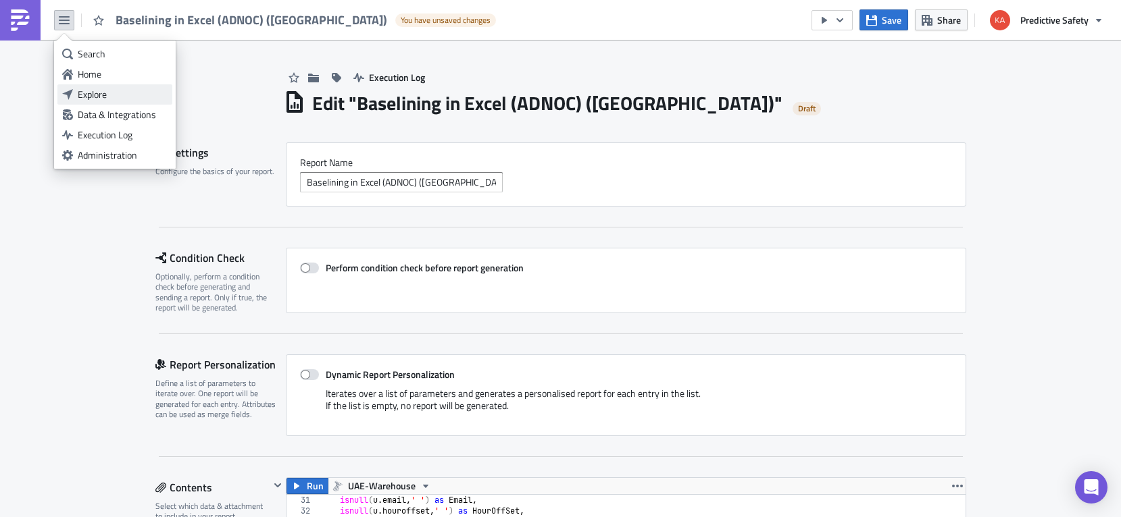
click at [91, 97] on div "Explore" at bounding box center [123, 95] width 90 height 14
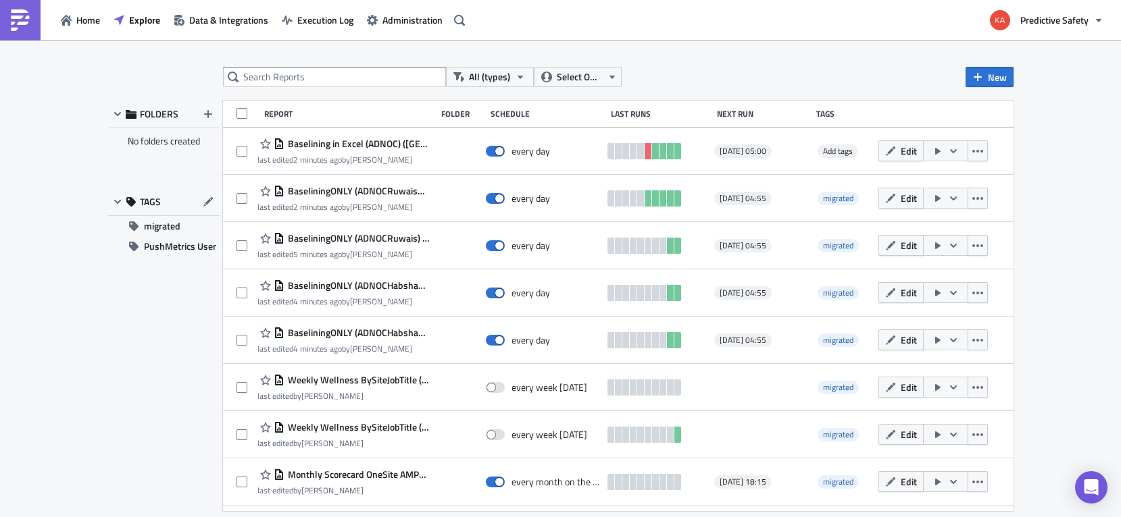
click at [1054, 136] on div "All (types) Select Owner New FOLDERS No folders created TAGS migrated PushMetri…" at bounding box center [560, 280] width 1121 height 480
